Goal: Information Seeking & Learning: Learn about a topic

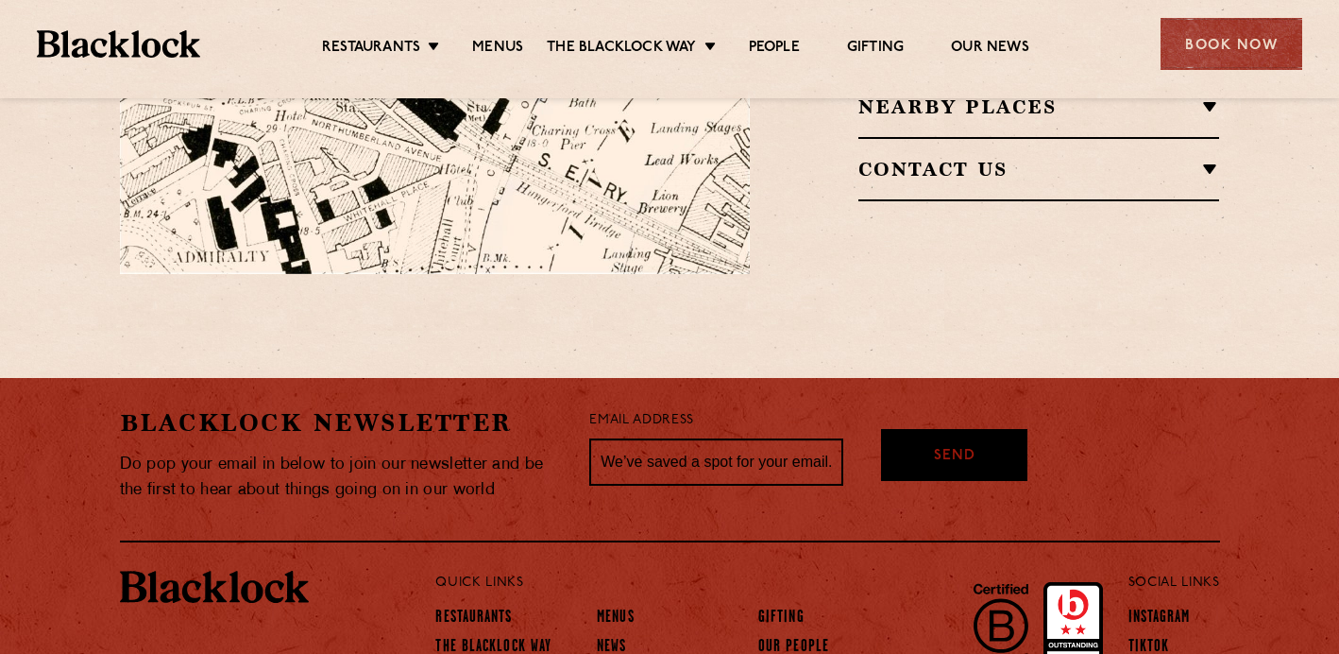
scroll to position [1487, 0]
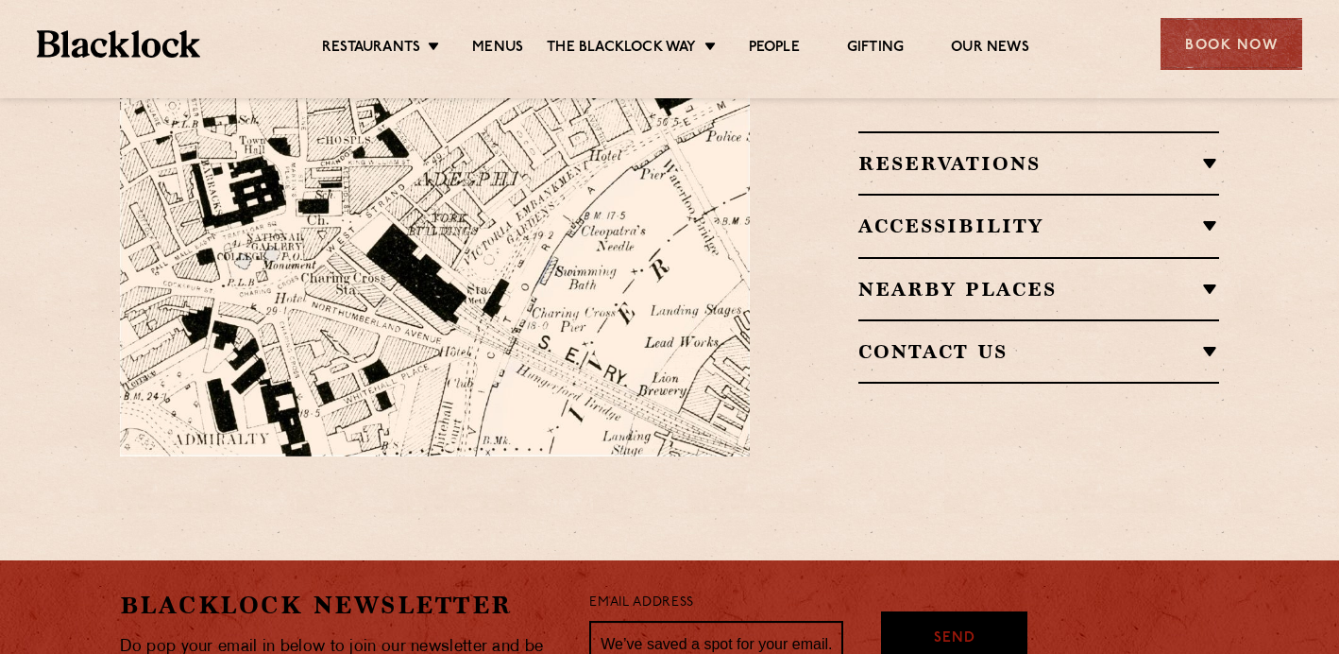
scroll to position [1293, 0]
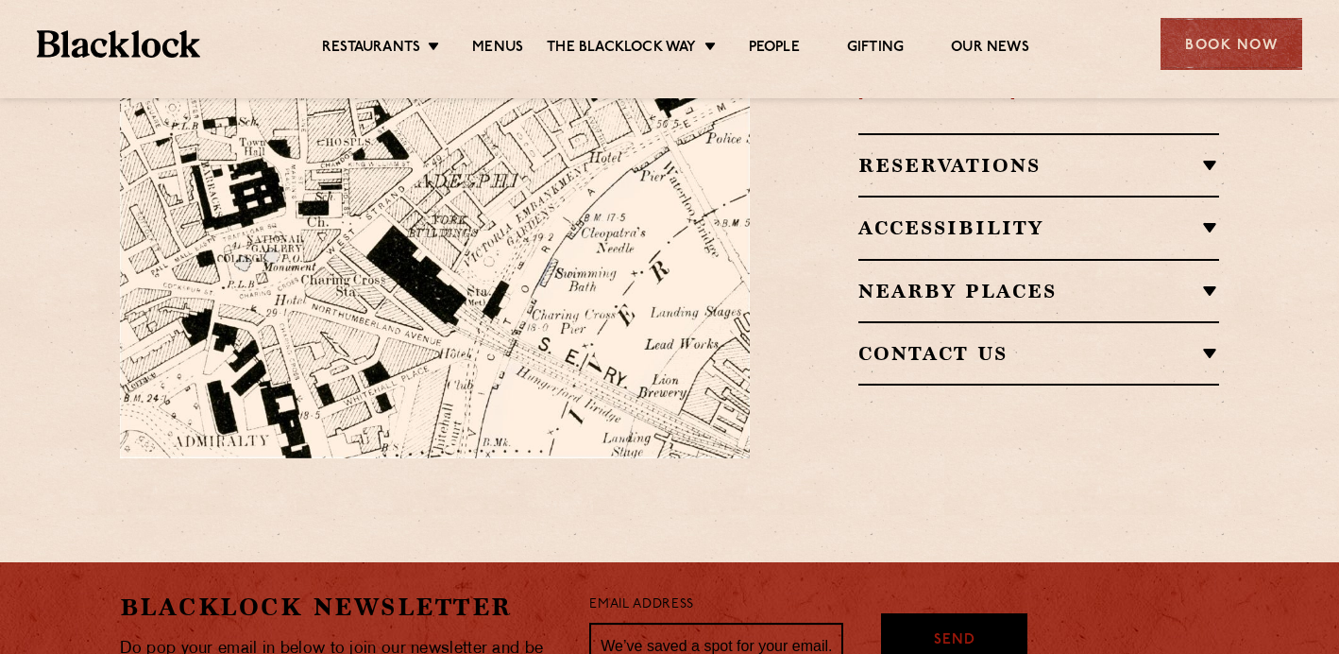
click at [1215, 216] on h2 "Accessibility" at bounding box center [1040, 227] width 362 height 23
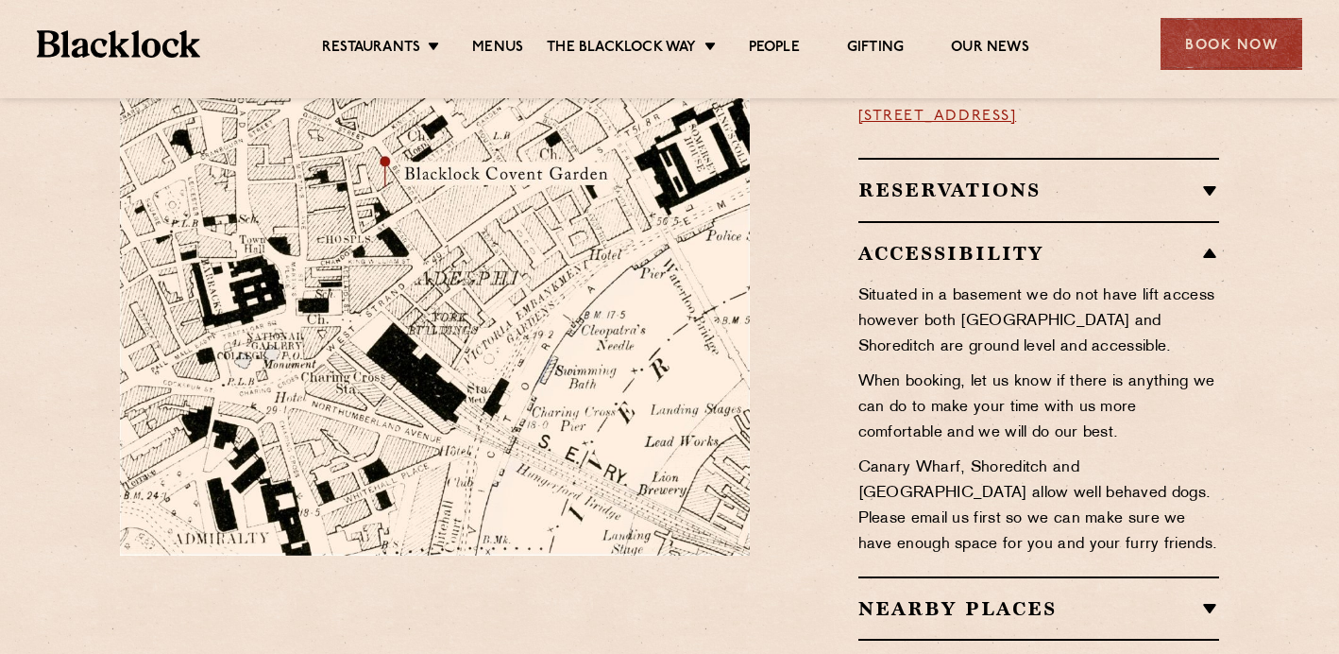
scroll to position [1192, 0]
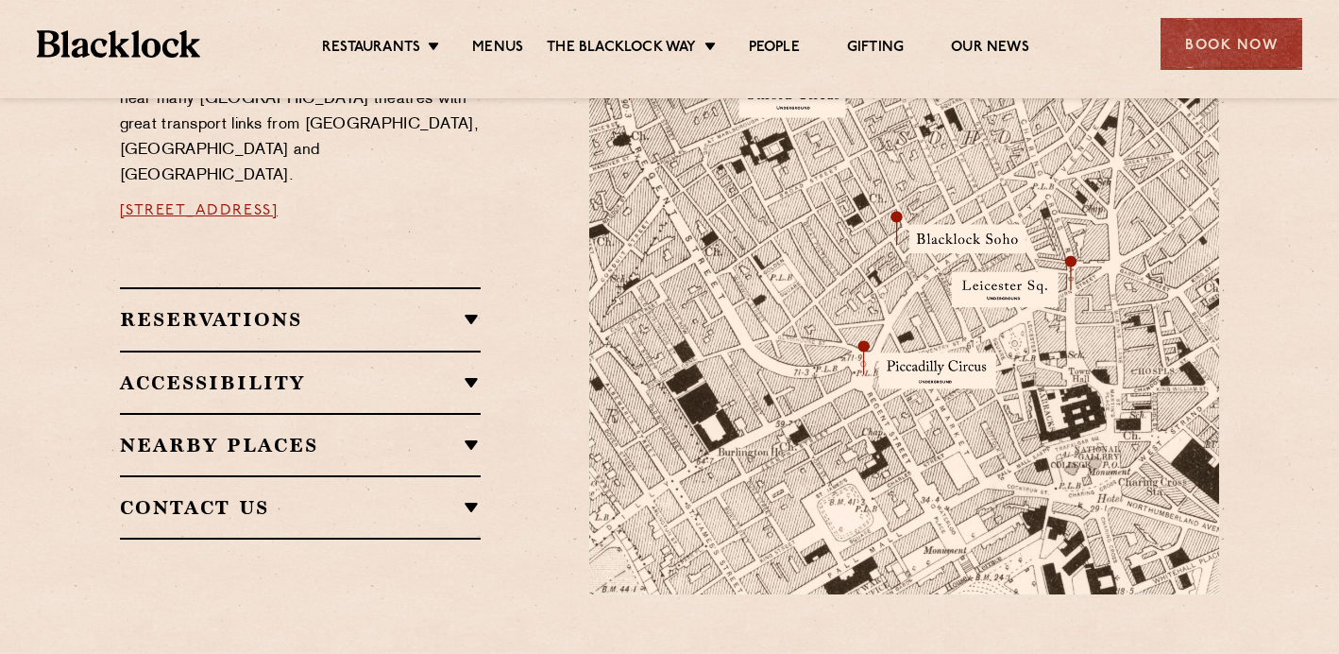
scroll to position [1185, 0]
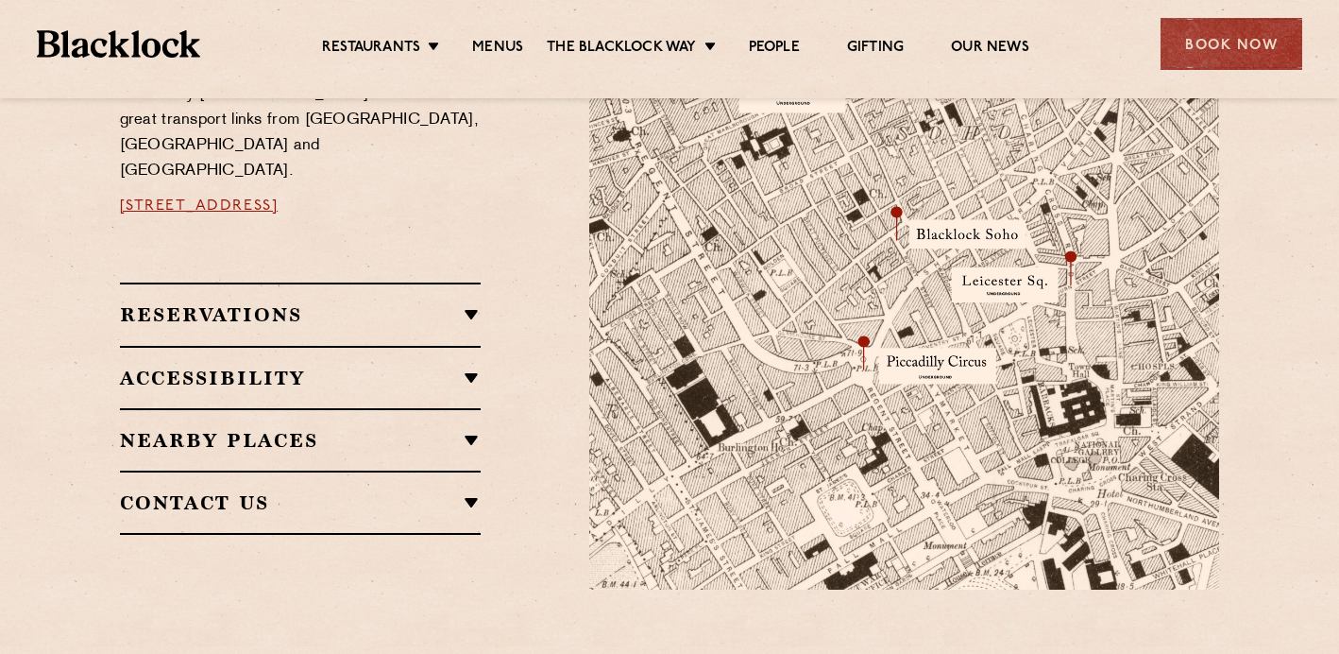
click at [471, 366] on h2 "Accessibility" at bounding box center [301, 377] width 362 height 23
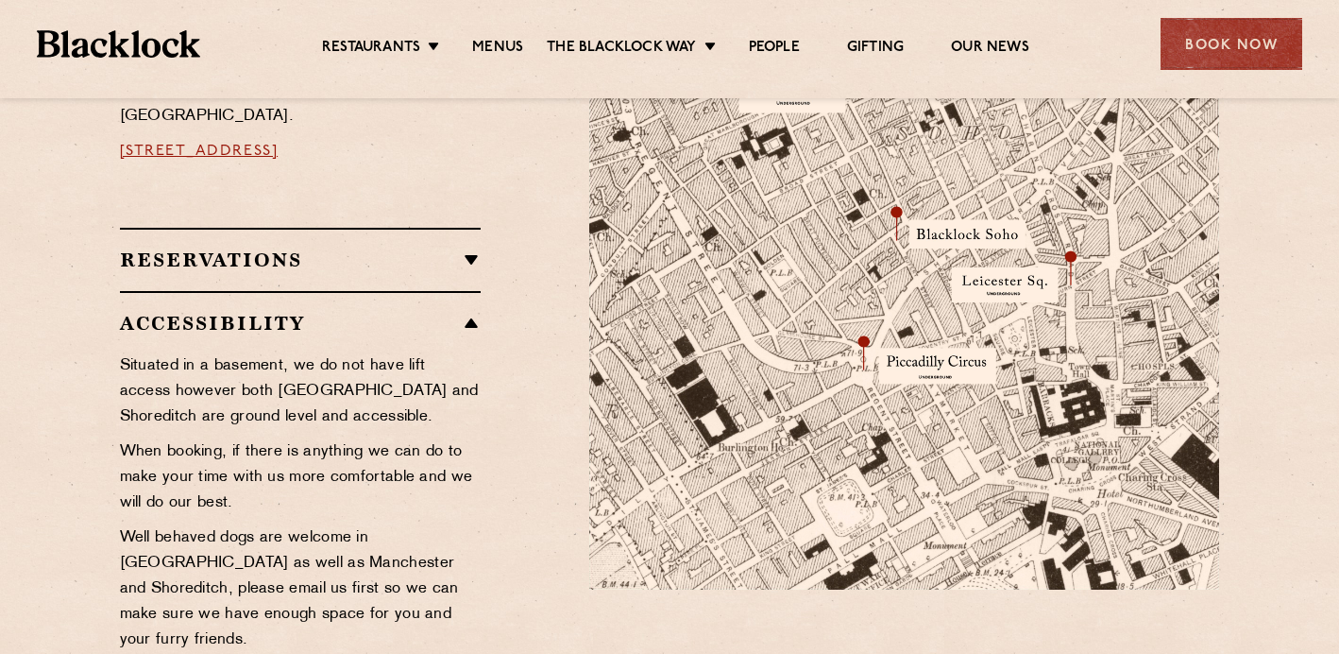
click at [473, 312] on h2 "Accessibility" at bounding box center [301, 323] width 362 height 23
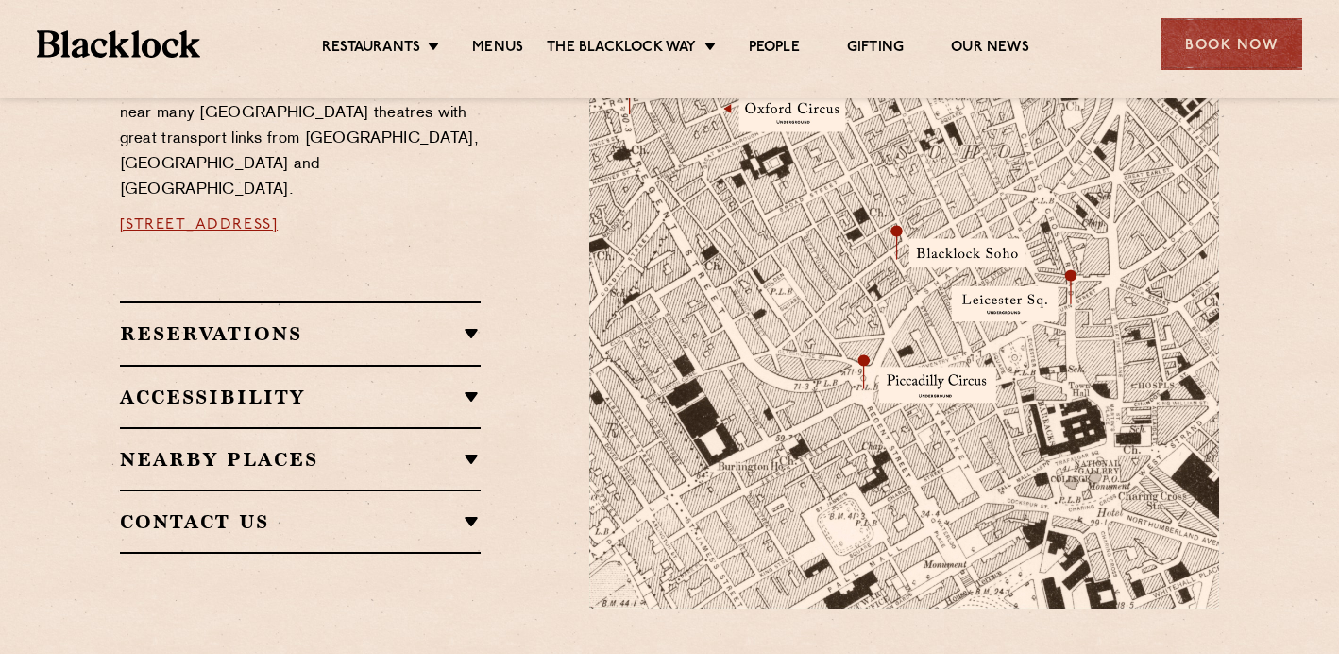
scroll to position [1186, 0]
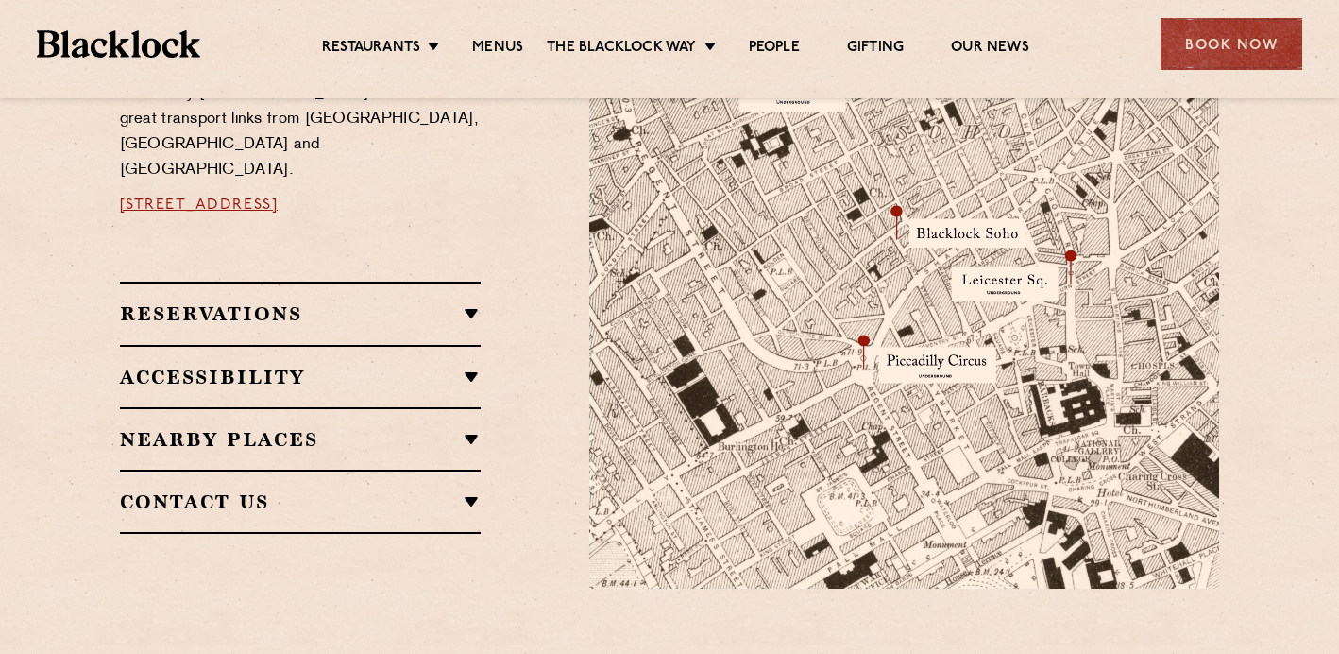
click at [473, 366] on h2 "Accessibility" at bounding box center [301, 377] width 362 height 23
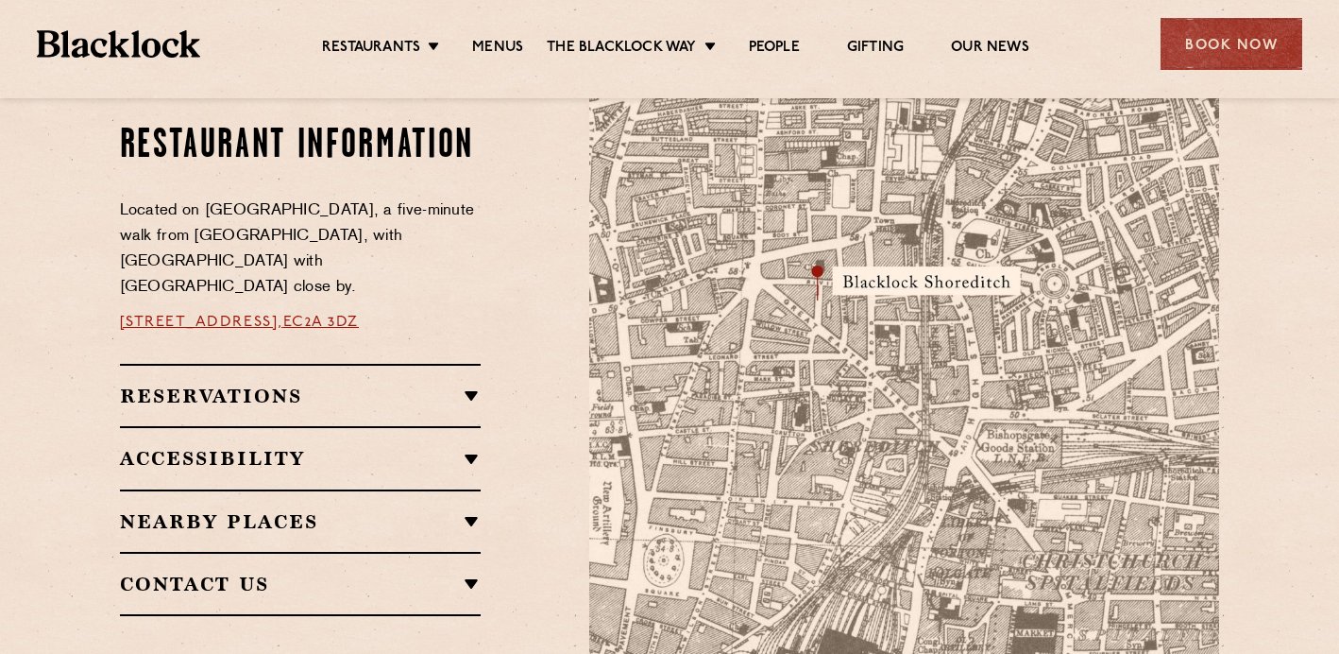
scroll to position [1077, 0]
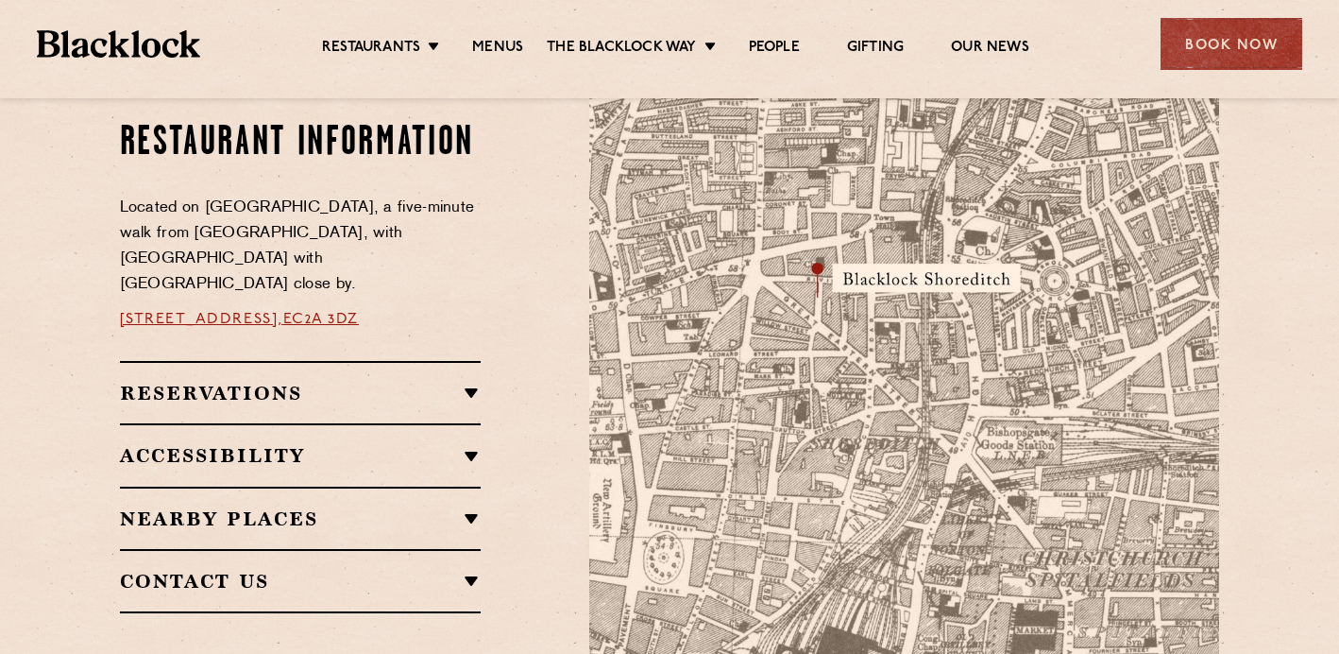
click at [469, 444] on h2 "Accessibility" at bounding box center [301, 455] width 362 height 23
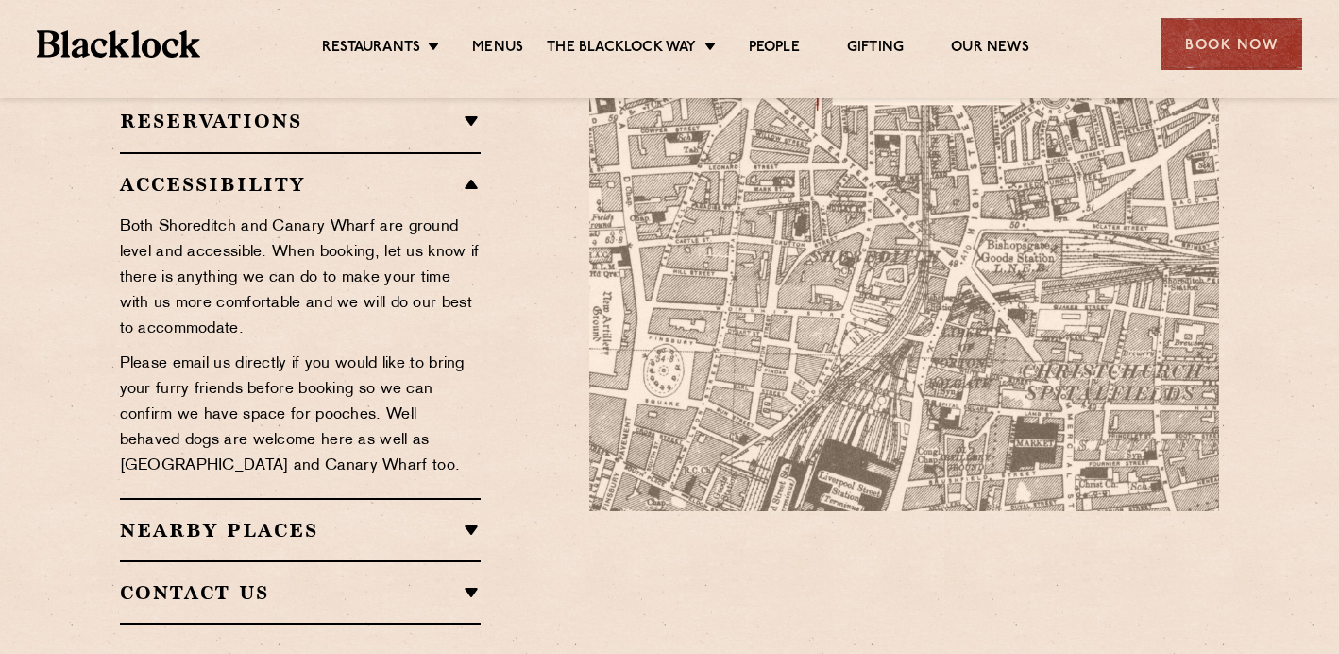
scroll to position [1309, 0]
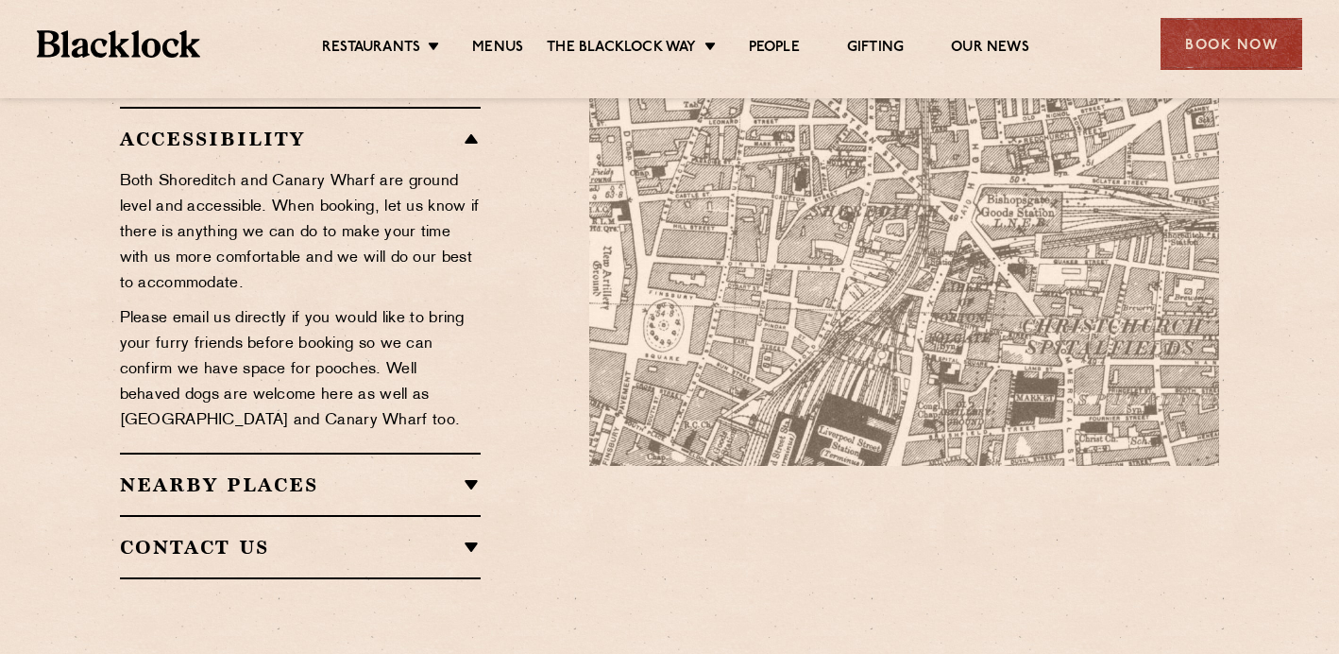
click at [474, 473] on h2 "Nearby Places" at bounding box center [301, 484] width 362 height 23
